Goal: Information Seeking & Learning: Learn about a topic

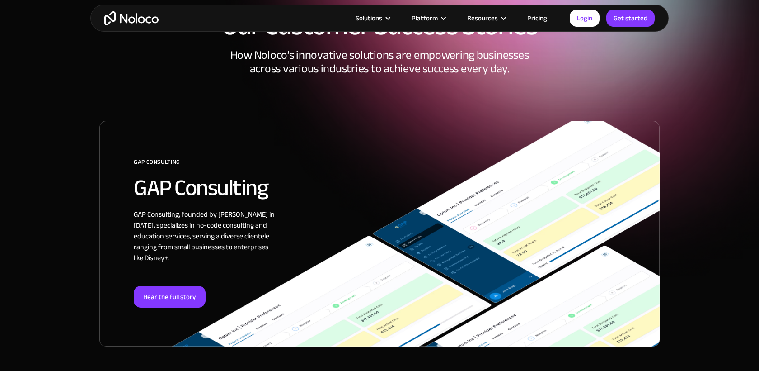
scroll to position [63, 0]
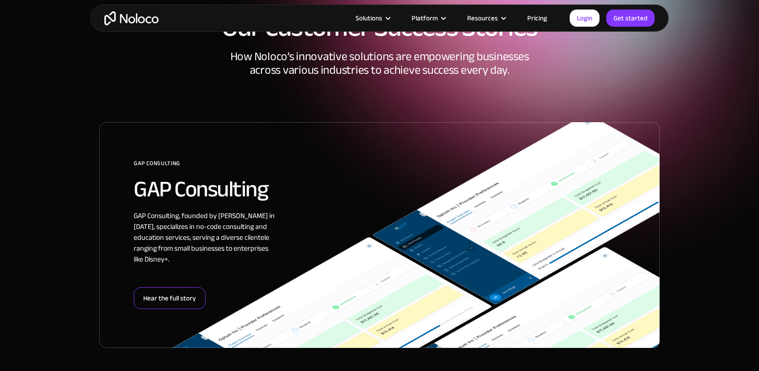
click at [176, 300] on div "Hear the full story" at bounding box center [170, 298] width 72 height 22
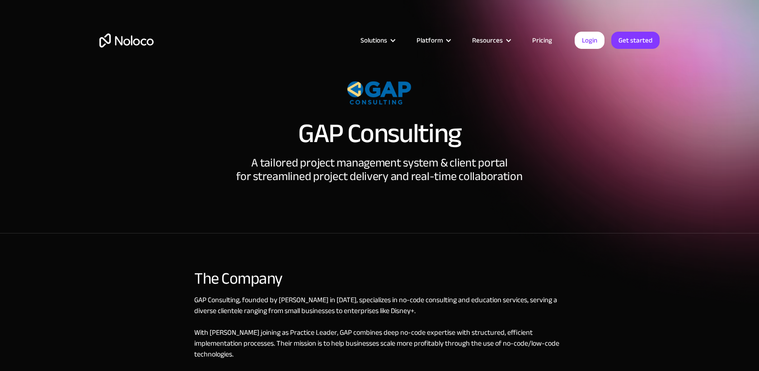
click at [85, 232] on section "GAP Consulting A tailored project management system & client portal for streaml…" at bounding box center [379, 116] width 759 height 233
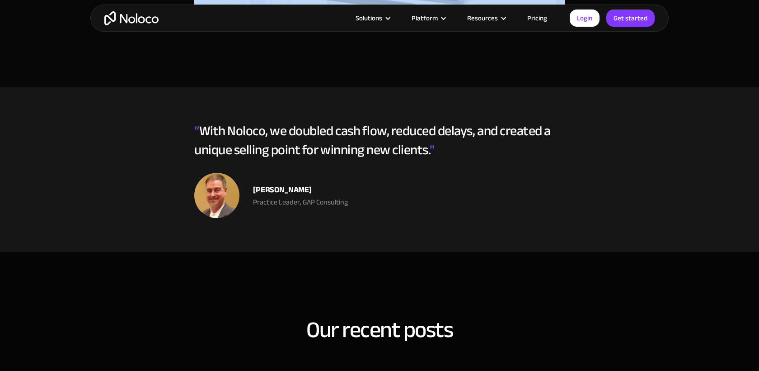
scroll to position [2760, 0]
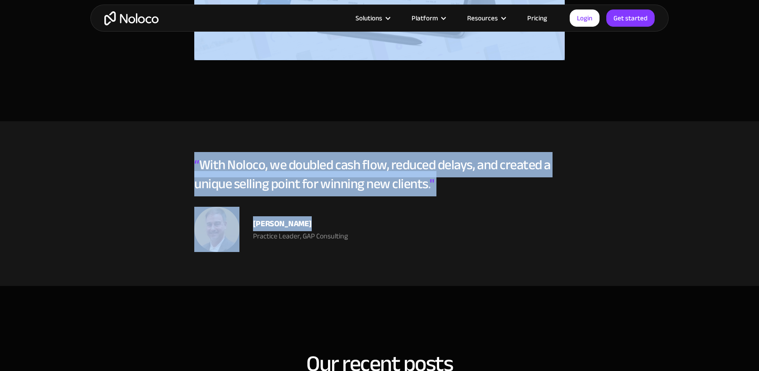
drag, startPoint x: 299, startPoint y: 129, endPoint x: 418, endPoint y: 229, distance: 155.5
copy div "GAP Consulting A tailored project management system & client portal for streaml…"
click at [423, 216] on div "Matthew Oates Practice Leader, GAP Consulting" at bounding box center [379, 229] width 371 height 45
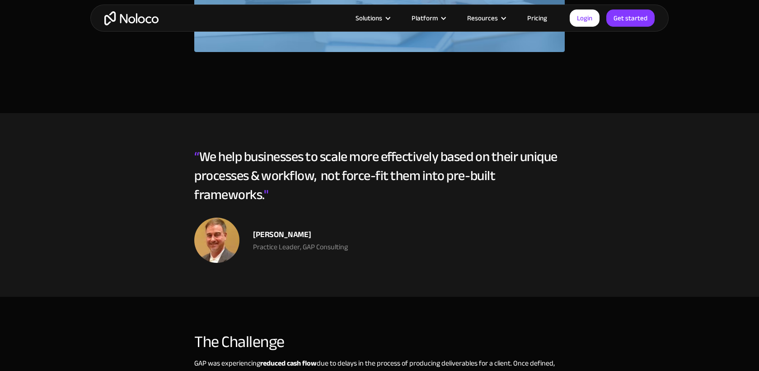
scroll to position [554, 0]
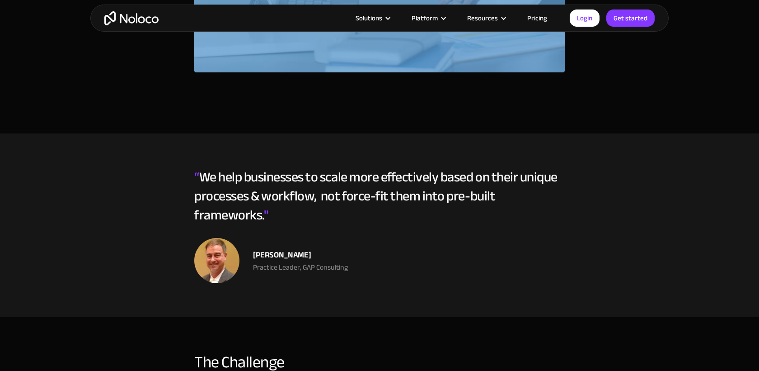
click at [568, 182] on section "“ We help businesses to scale more effectively based on their unique processes …" at bounding box center [379, 224] width 759 height 183
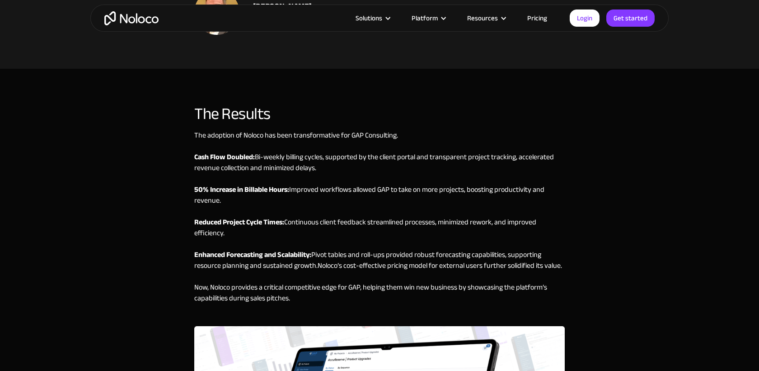
scroll to position [2289, 0]
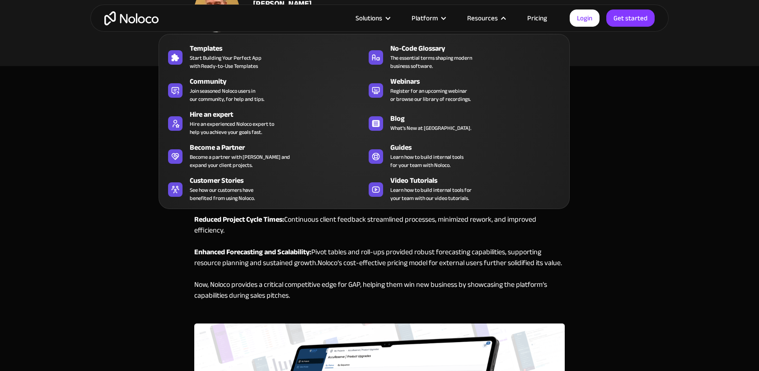
click at [655, 231] on div "The Results The adoption of Noloco has been transformative for GAP Consulting. …" at bounding box center [379, 326] width 578 height 466
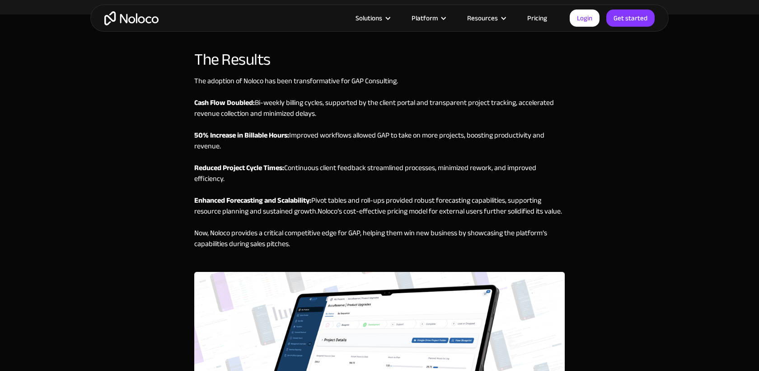
scroll to position [2339, 0]
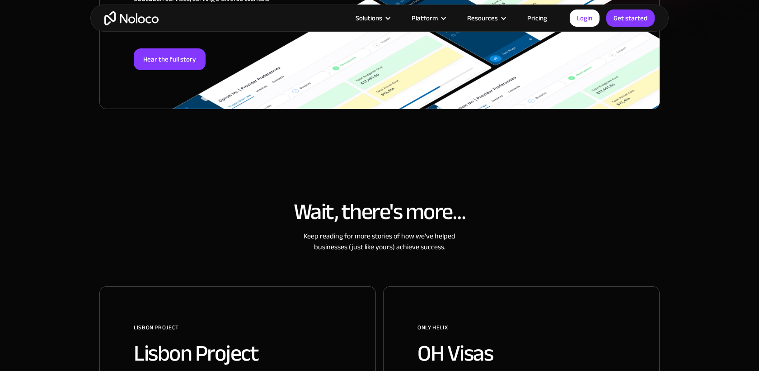
scroll to position [303, 0]
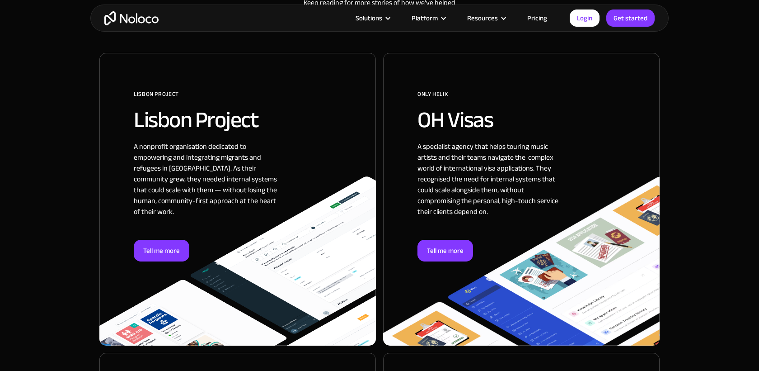
scroll to position [532, 0]
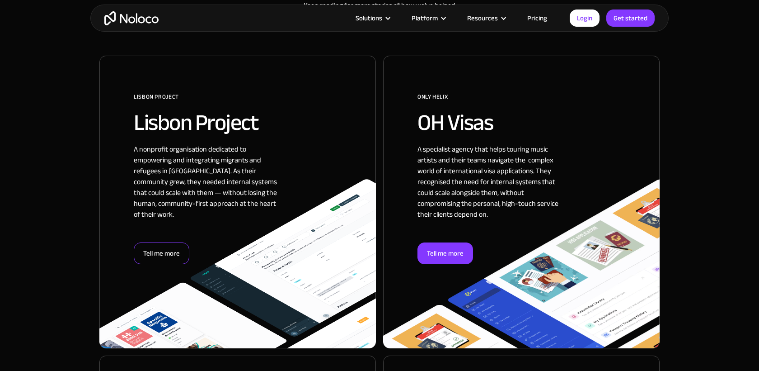
click at [160, 254] on div "Tell me more" at bounding box center [162, 253] width 56 height 22
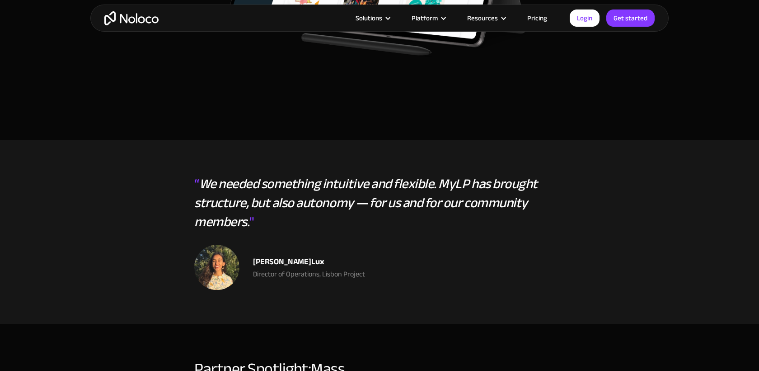
scroll to position [1935, 0]
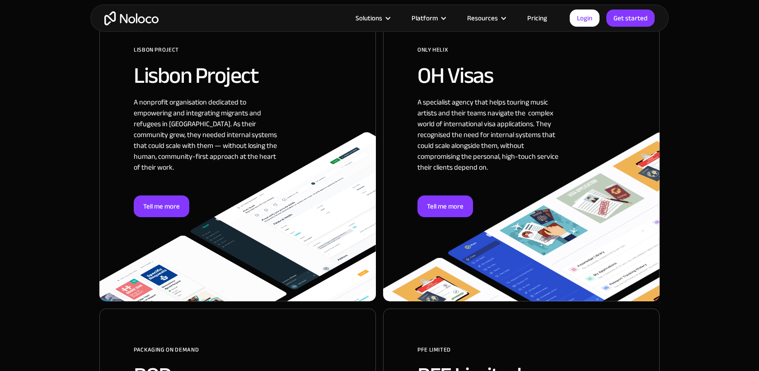
scroll to position [570, 0]
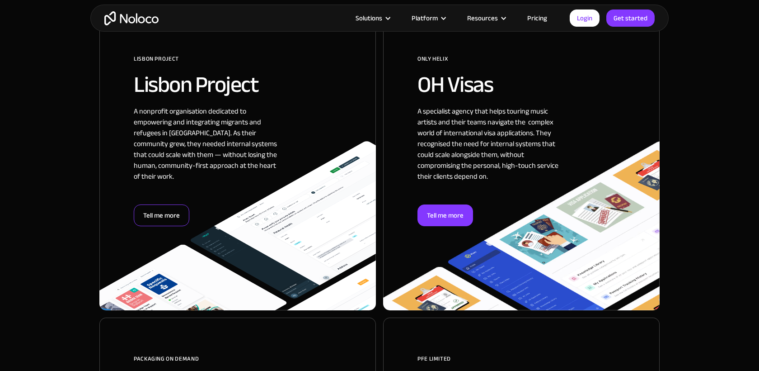
click at [168, 219] on div "Tell me more" at bounding box center [162, 215] width 56 height 22
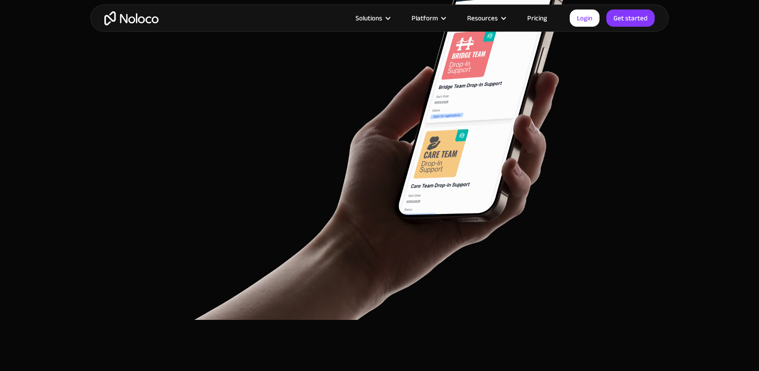
scroll to position [3040, 0]
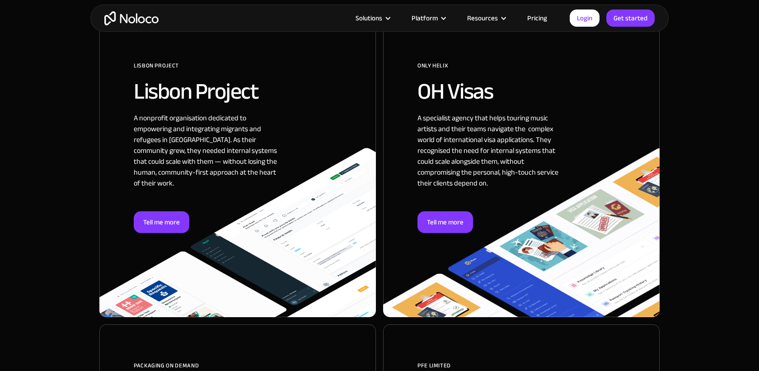
scroll to position [563, 0]
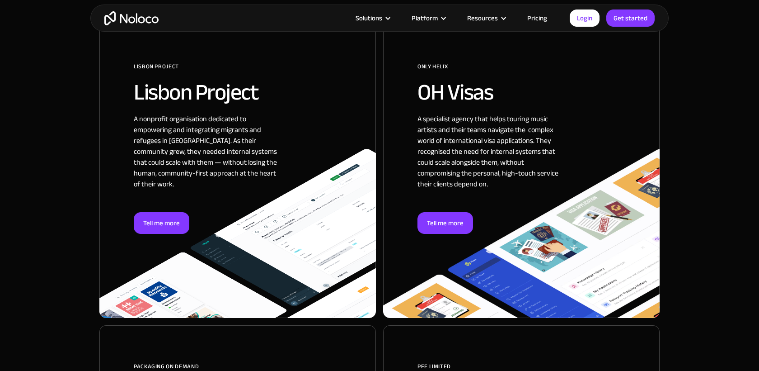
drag, startPoint x: 481, startPoint y: 208, endPoint x: 474, endPoint y: 212, distance: 8.5
click at [481, 208] on div "A specialist agency that helps touring music artists and their teams navigate t…" at bounding box center [490, 162] width 145 height 99
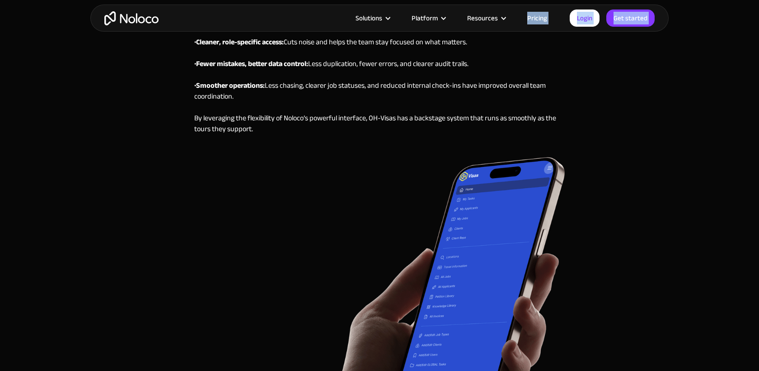
scroll to position [2719, 0]
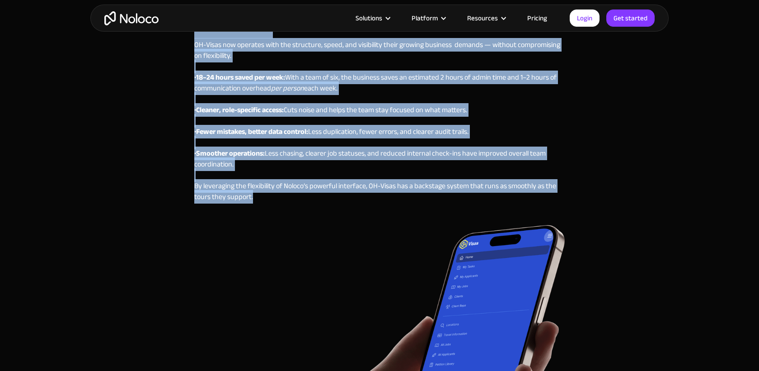
drag, startPoint x: 332, startPoint y: 182, endPoint x: 503, endPoint y: 195, distance: 171.8
copy div "OH-Visas Back-office task management & visa operations for touring music artist…"
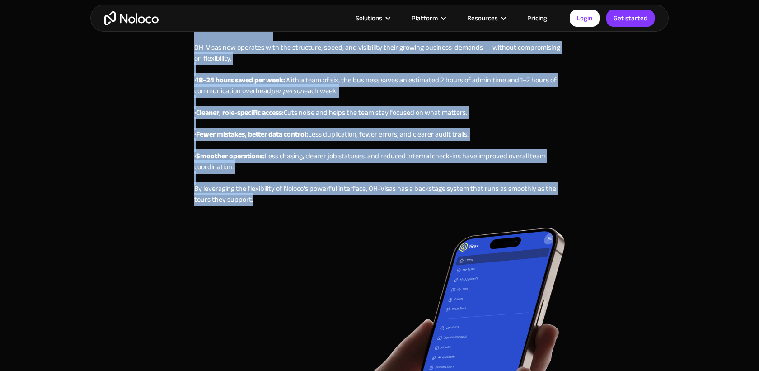
click at [626, 180] on div "The Results OH-Visas now operates with the structure, speed, and visibility the…" at bounding box center [379, 303] width 578 height 591
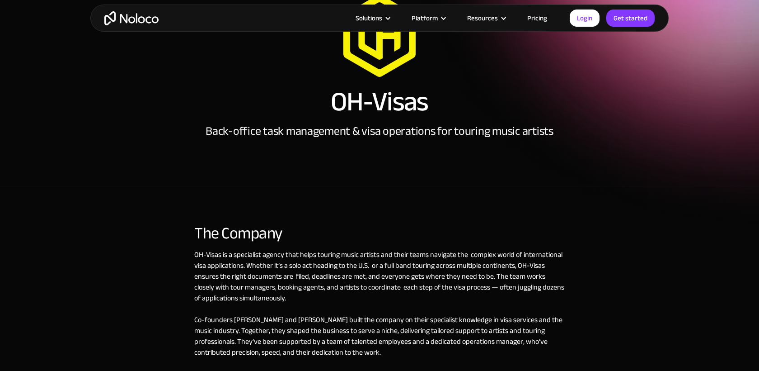
scroll to position [82, 0]
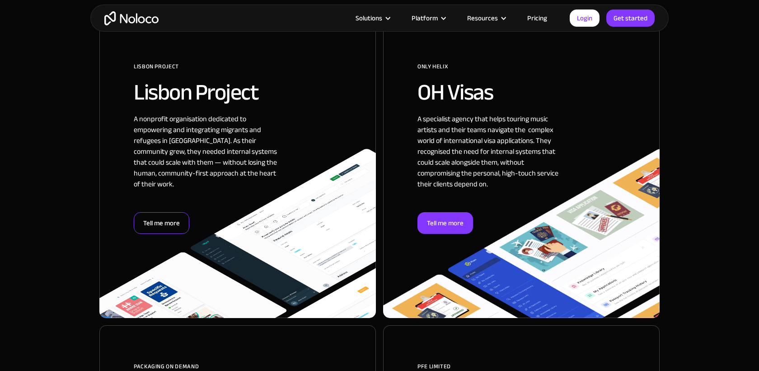
click at [158, 213] on div "Tell me more" at bounding box center [162, 223] width 56 height 22
click at [442, 216] on div "Tell me more" at bounding box center [446, 223] width 56 height 22
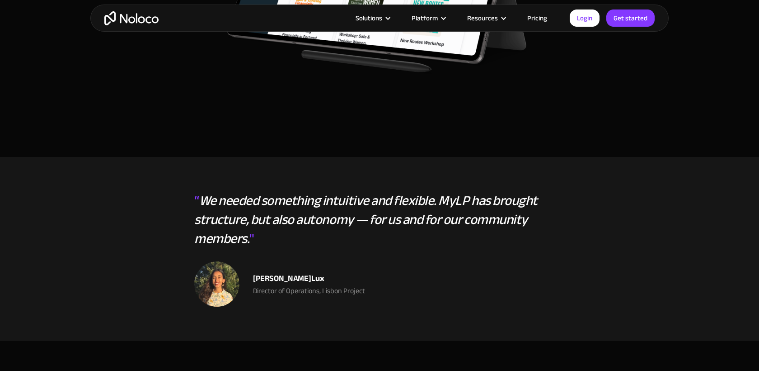
scroll to position [1918, 0]
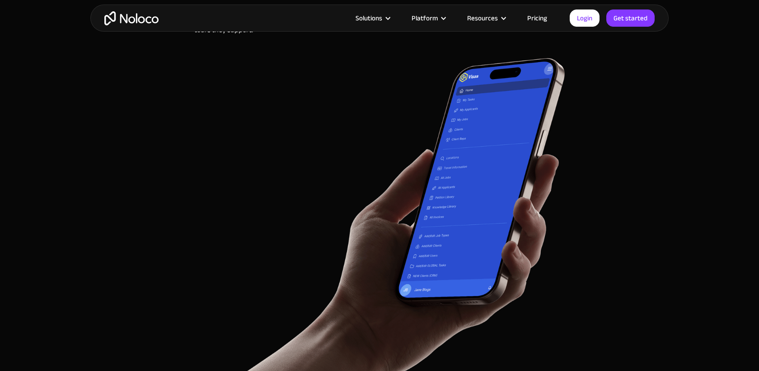
scroll to position [2890, 0]
